Goal: Find specific page/section: Find specific page/section

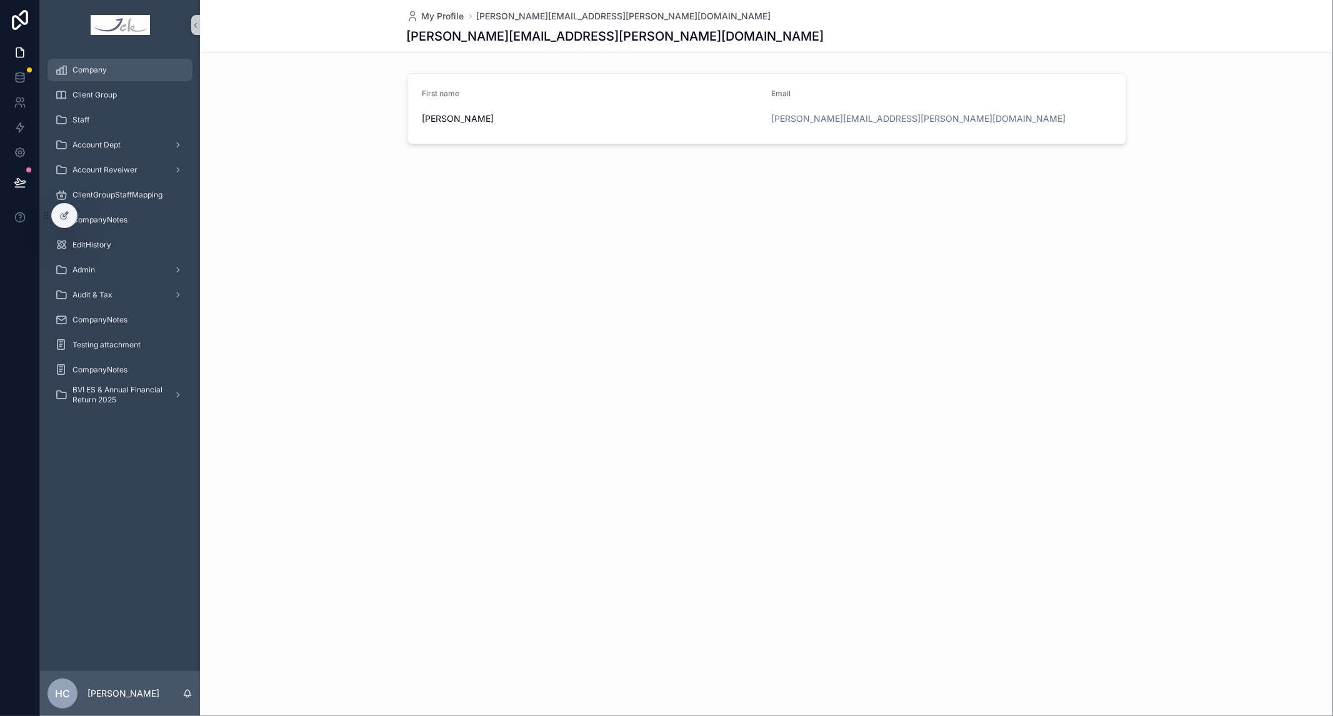
click at [79, 68] on span "Company" at bounding box center [90, 70] width 34 height 10
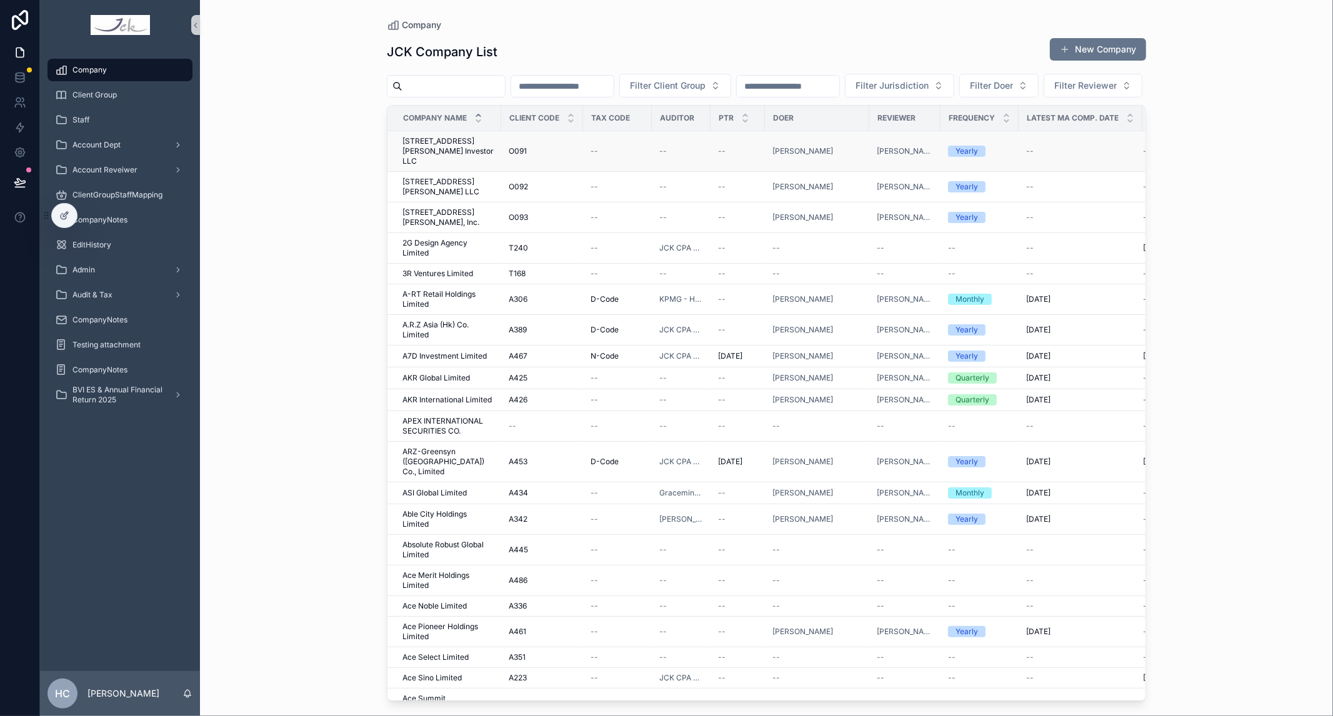
click at [442, 166] on span "[STREET_ADDRESS][PERSON_NAME] Investor LLC" at bounding box center [448, 151] width 91 height 30
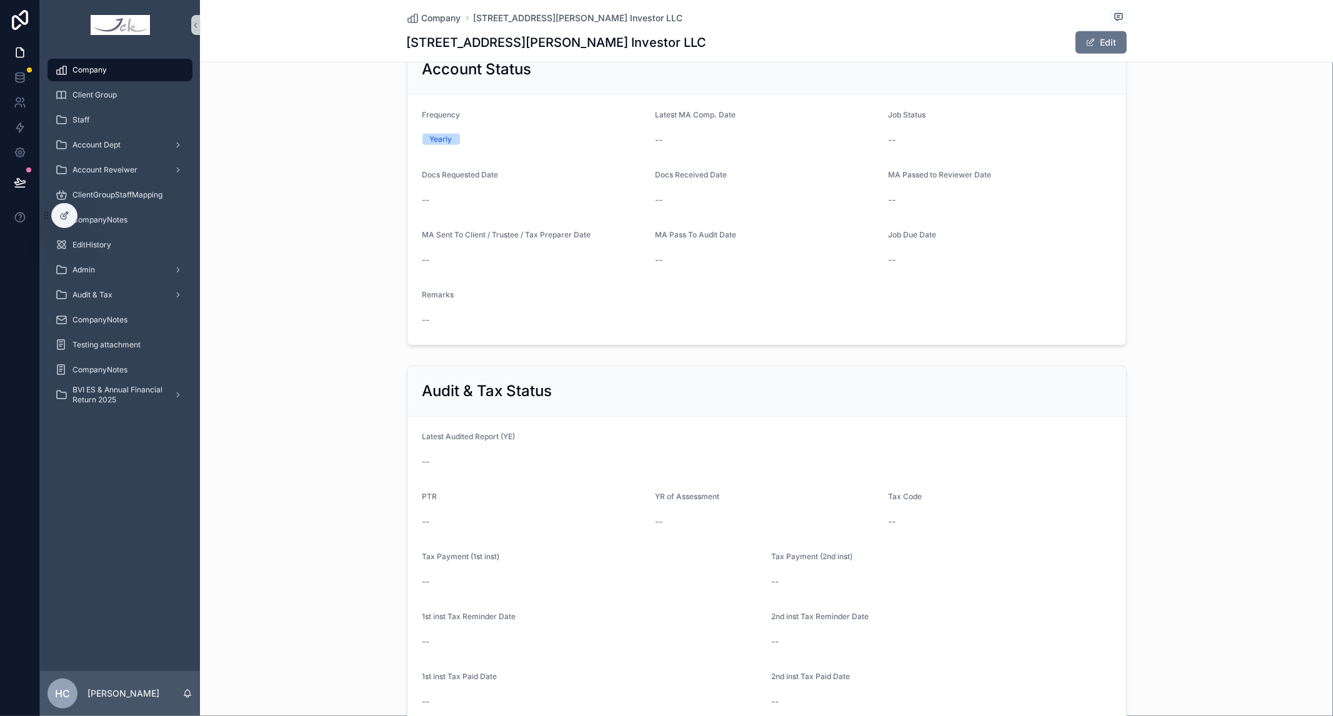
scroll to position [555, 0]
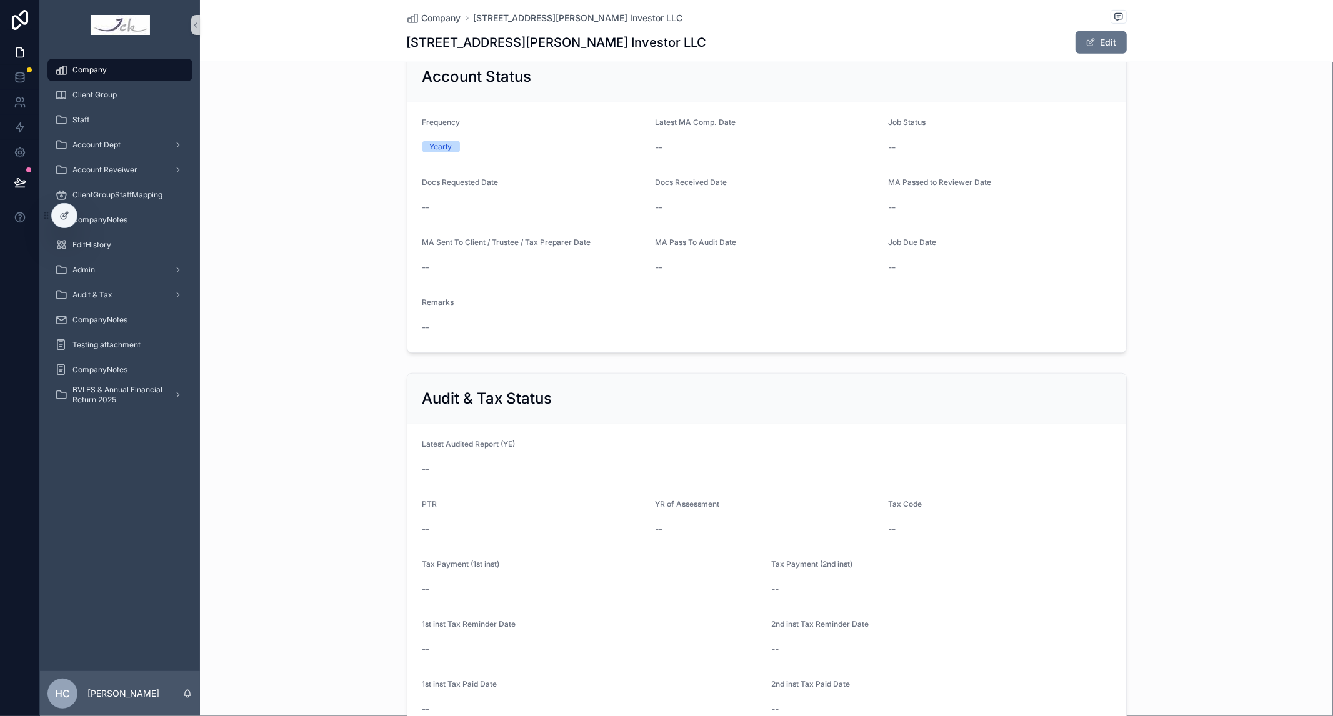
click at [1148, 254] on div "Account Status Frequency Yearly Latest MA Comp. Date -- Job Status -- Docs Requ…" at bounding box center [766, 202] width 1133 height 312
click at [506, 165] on form "Frequency Yearly Latest MA Comp. Date -- Job Status -- Docs Requested Date -- D…" at bounding box center [767, 228] width 719 height 250
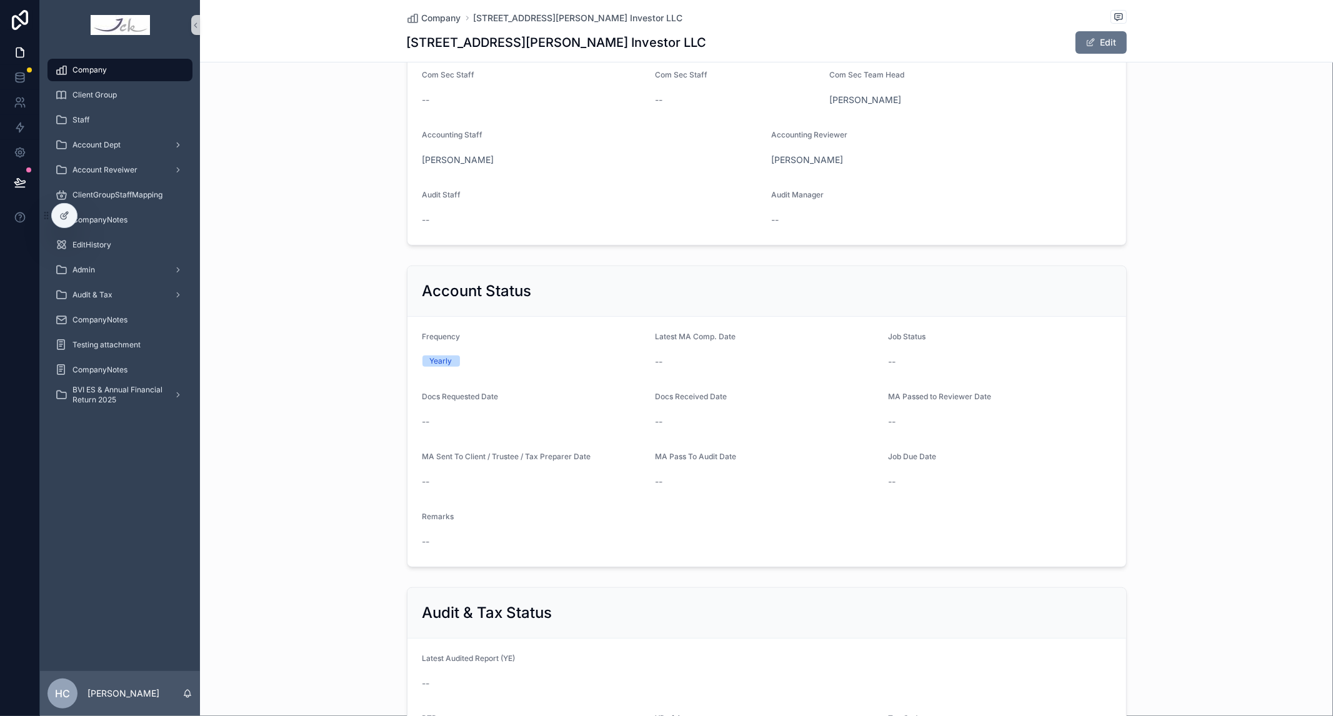
scroll to position [347, 0]
